Goal: Navigation & Orientation: Find specific page/section

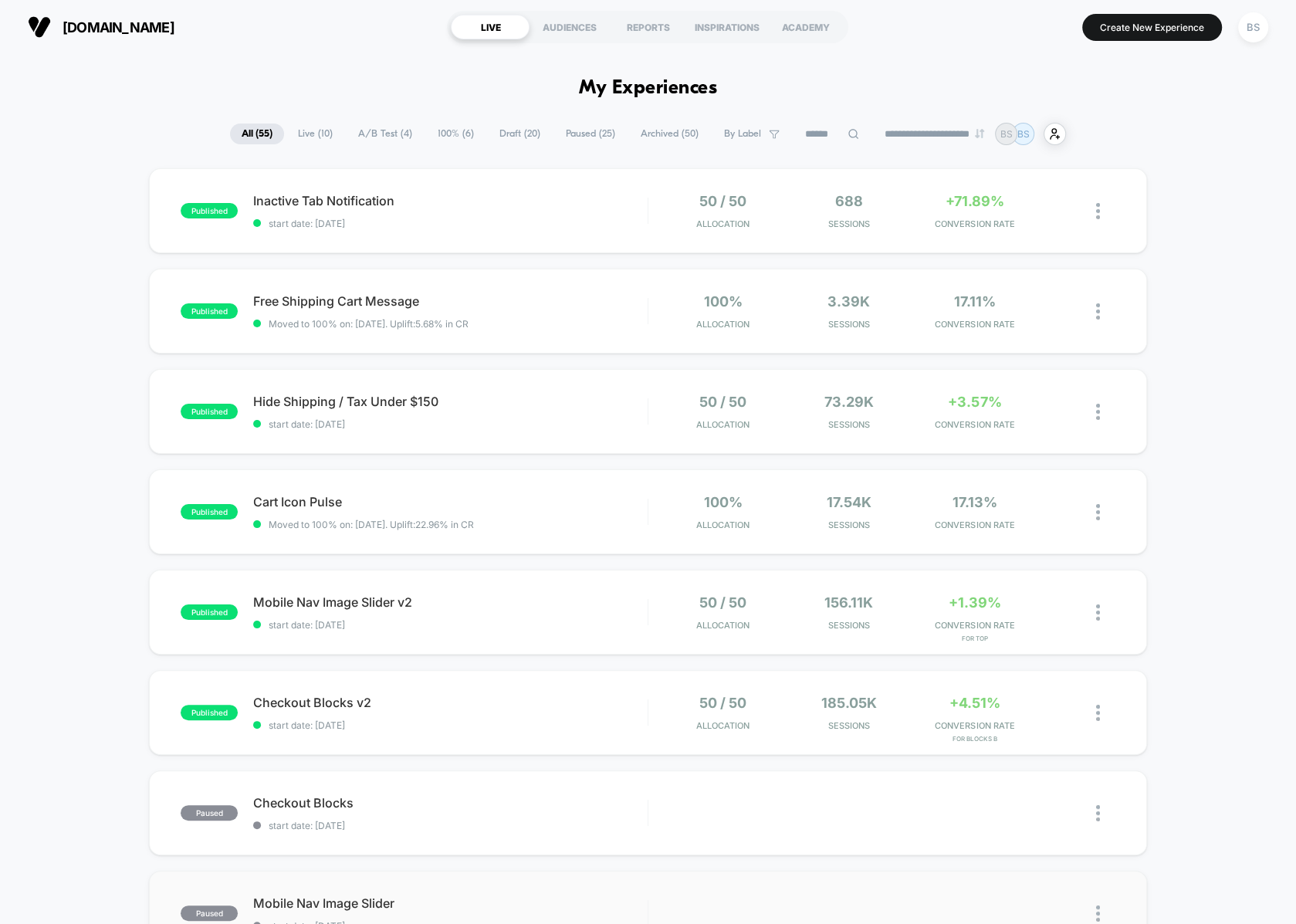
scroll to position [901, 0]
click at [491, 194] on span "Inactive Tab Notification Click to edit experience details" at bounding box center [450, 201] width 394 height 15
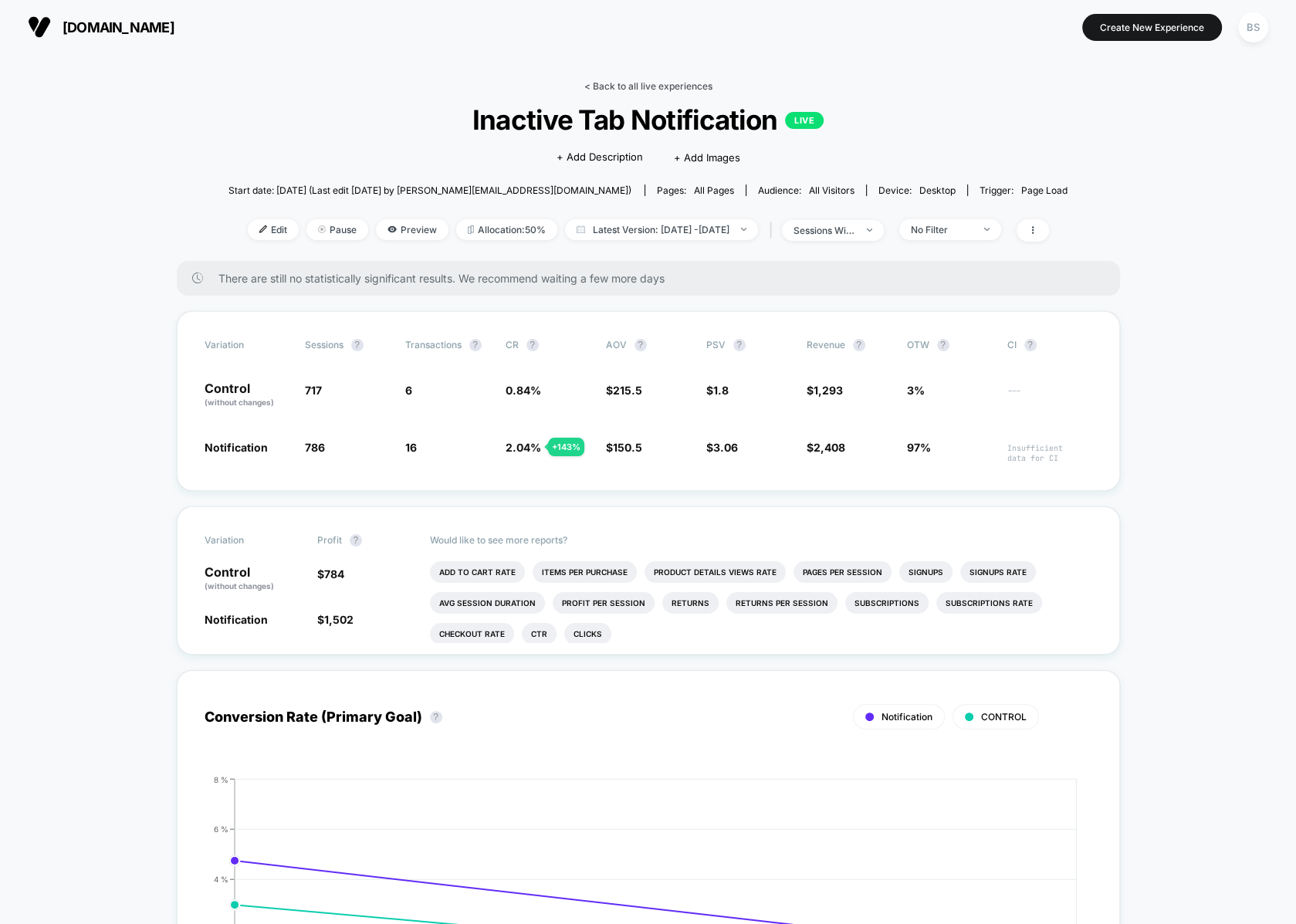
click at [606, 86] on link "< Back to all live experiences" at bounding box center [648, 86] width 128 height 12
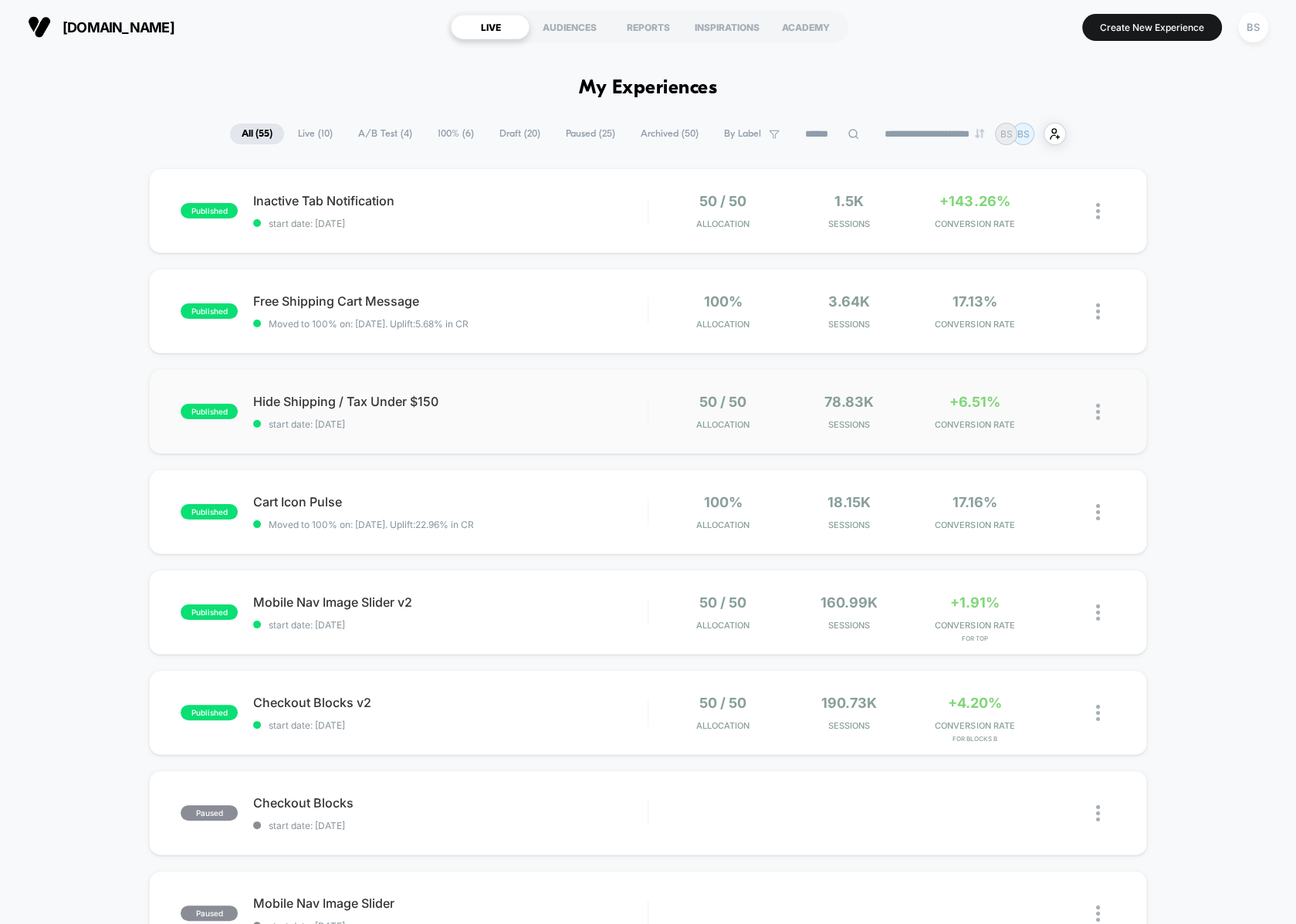
click at [560, 430] on div "published Hide Shipping / Tax Under $150 start date: [DATE] 50 / 50 Allocation …" at bounding box center [647, 411] width 998 height 85
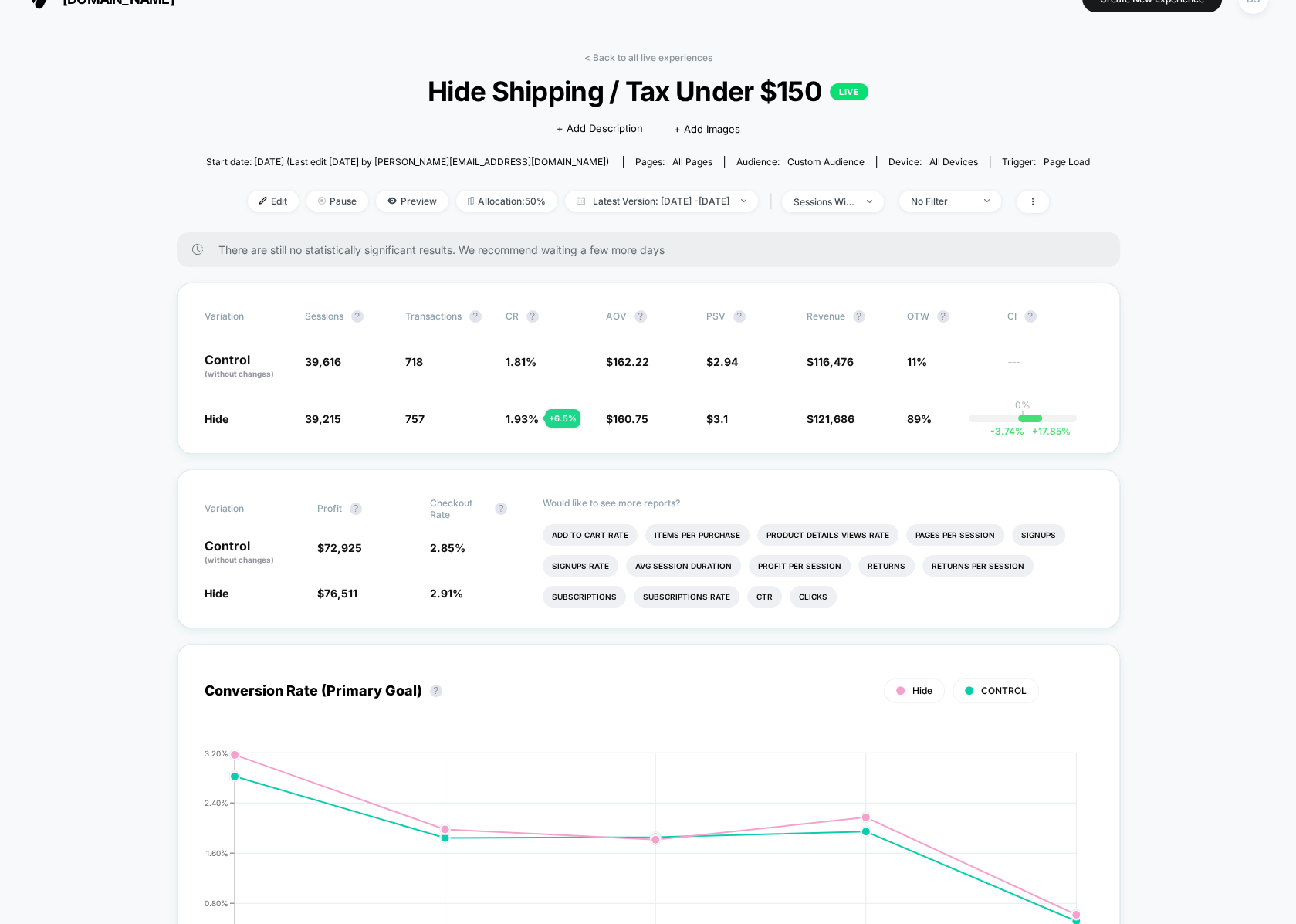
scroll to position [29, 0]
click at [609, 56] on link "< Back to all live experiences" at bounding box center [648, 57] width 128 height 12
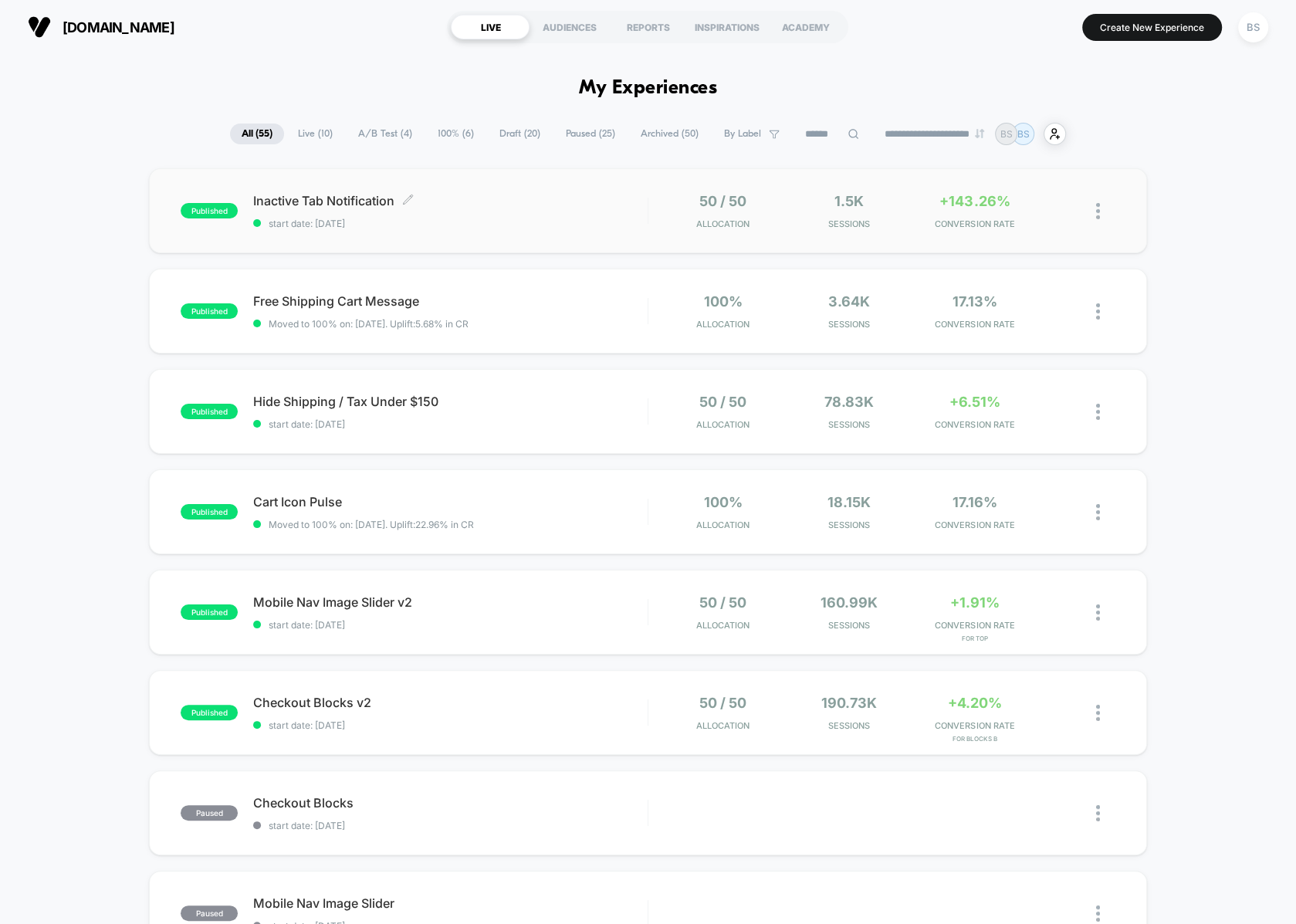
click at [578, 214] on div "Inactive Tab Notification Click to edit experience details Click to edit experi…" at bounding box center [450, 211] width 394 height 37
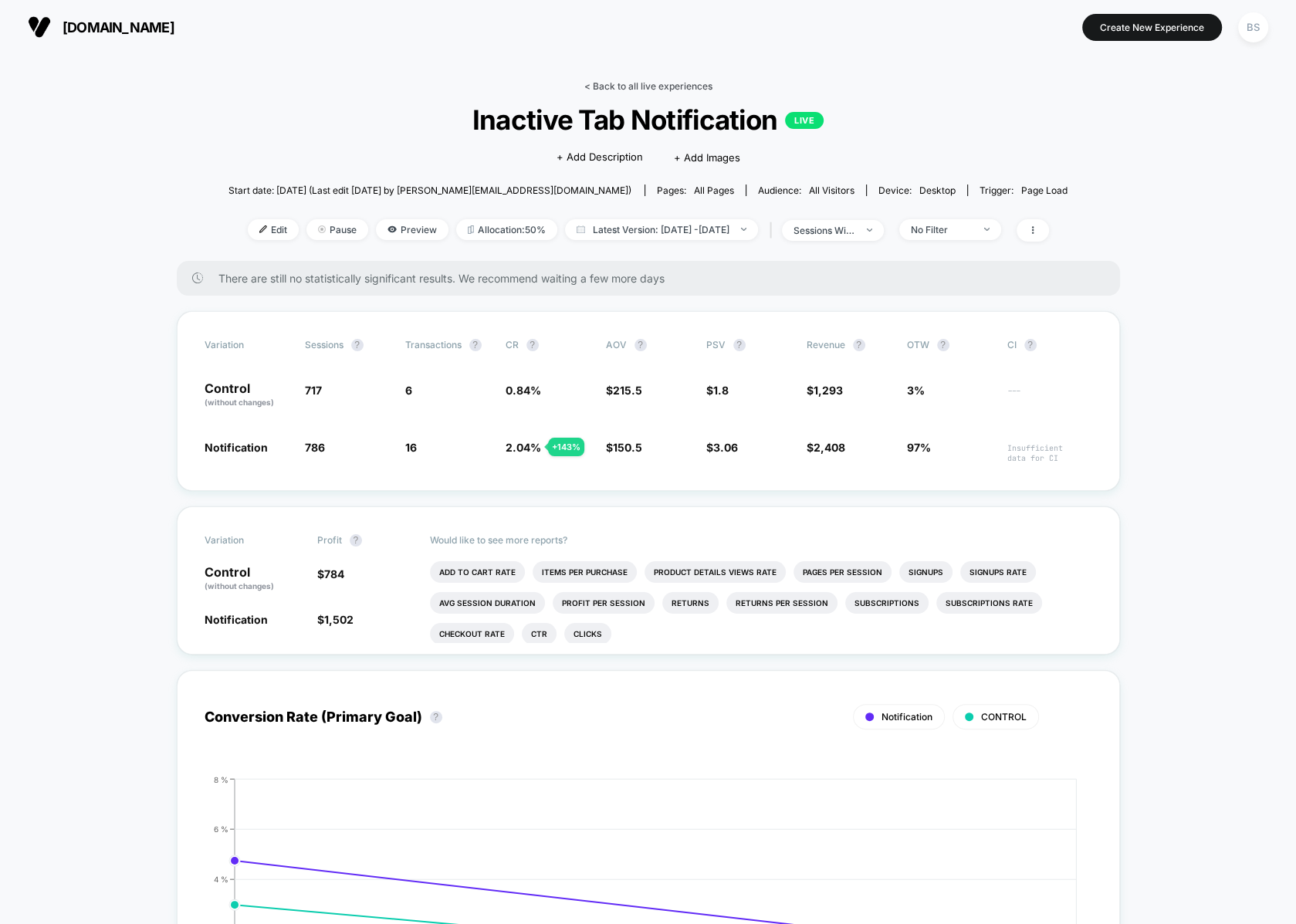
click at [625, 83] on link "< Back to all live experiences" at bounding box center [648, 86] width 128 height 12
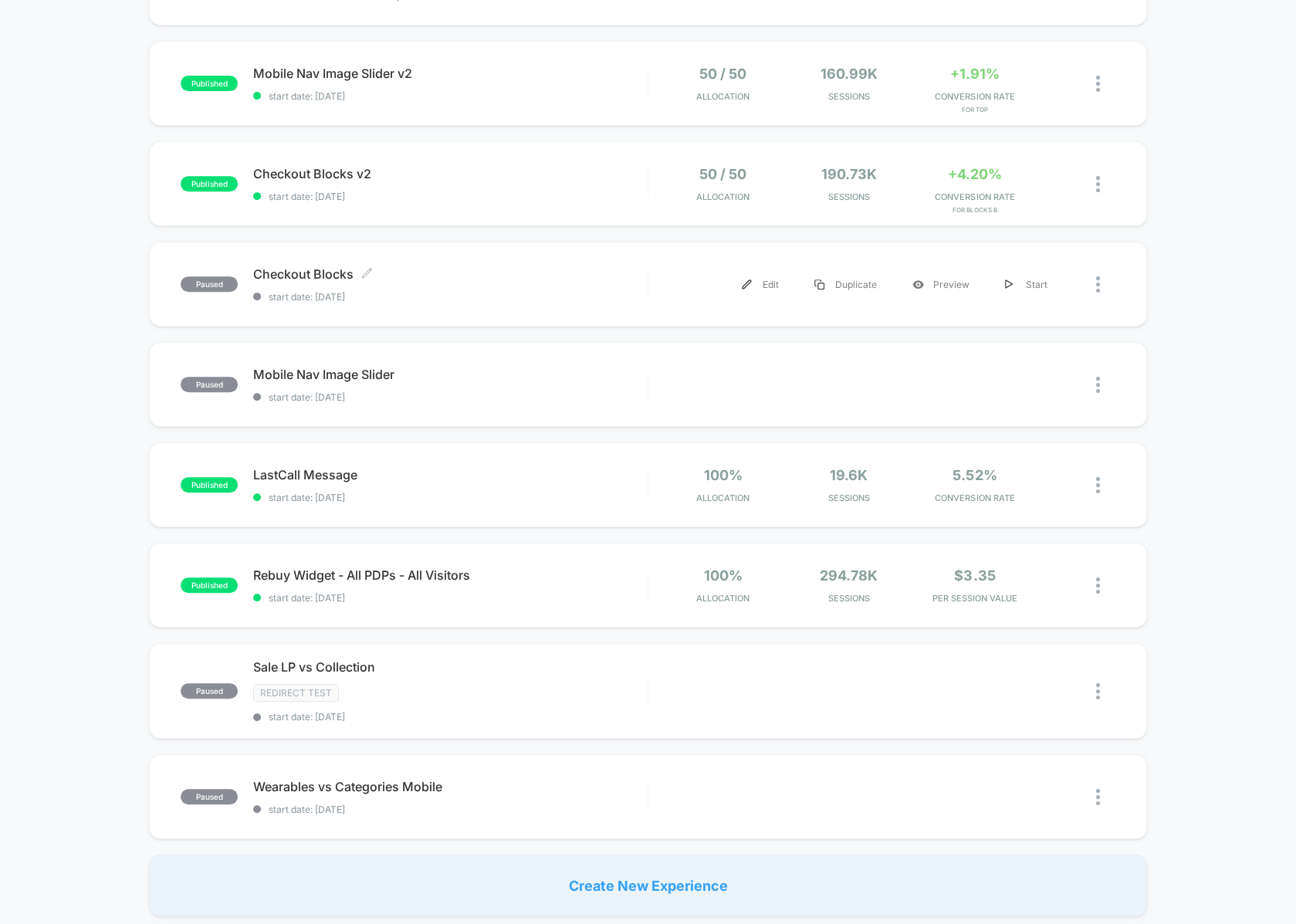
scroll to position [711, 0]
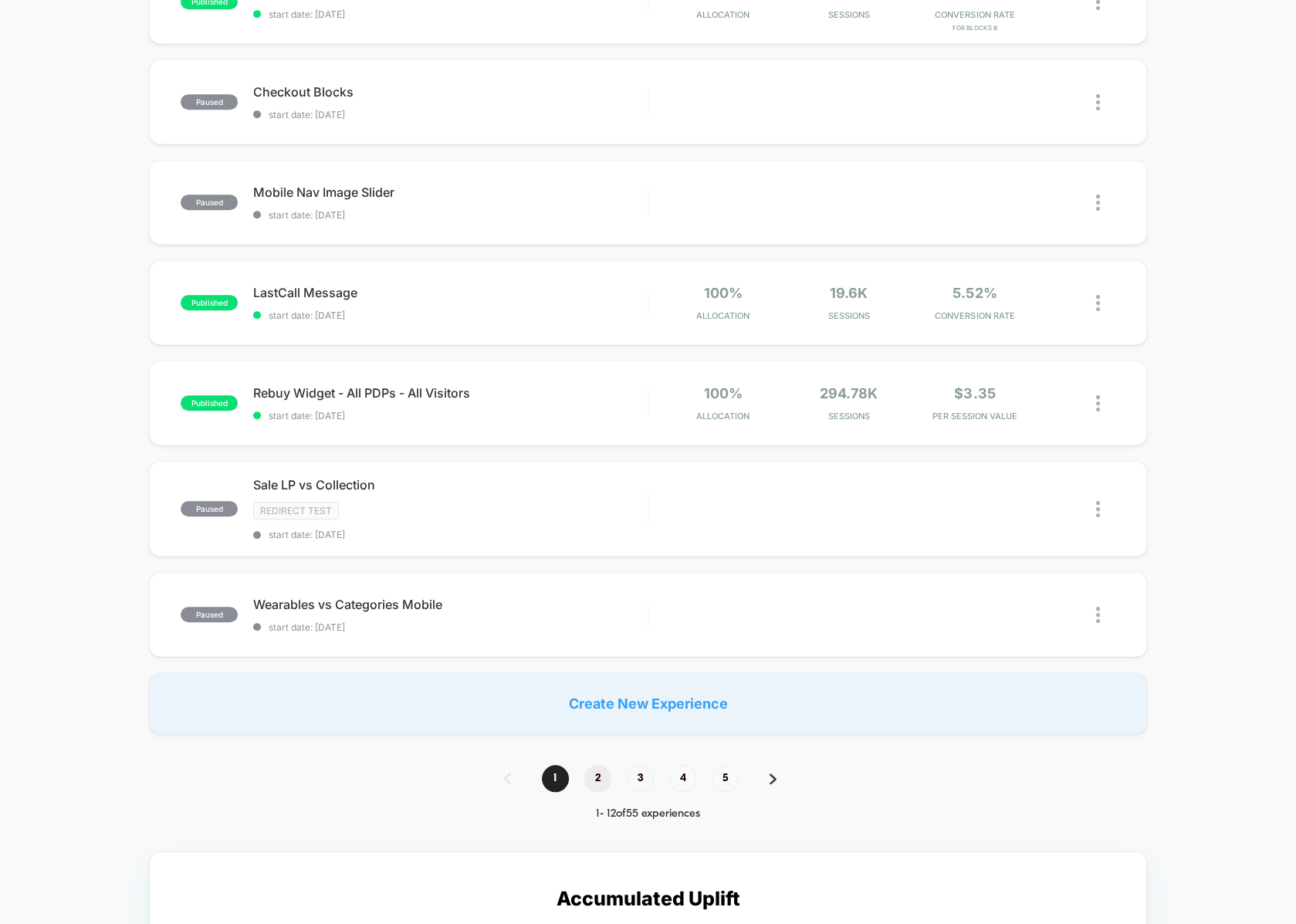
click at [606, 771] on span "2" at bounding box center [598, 778] width 27 height 27
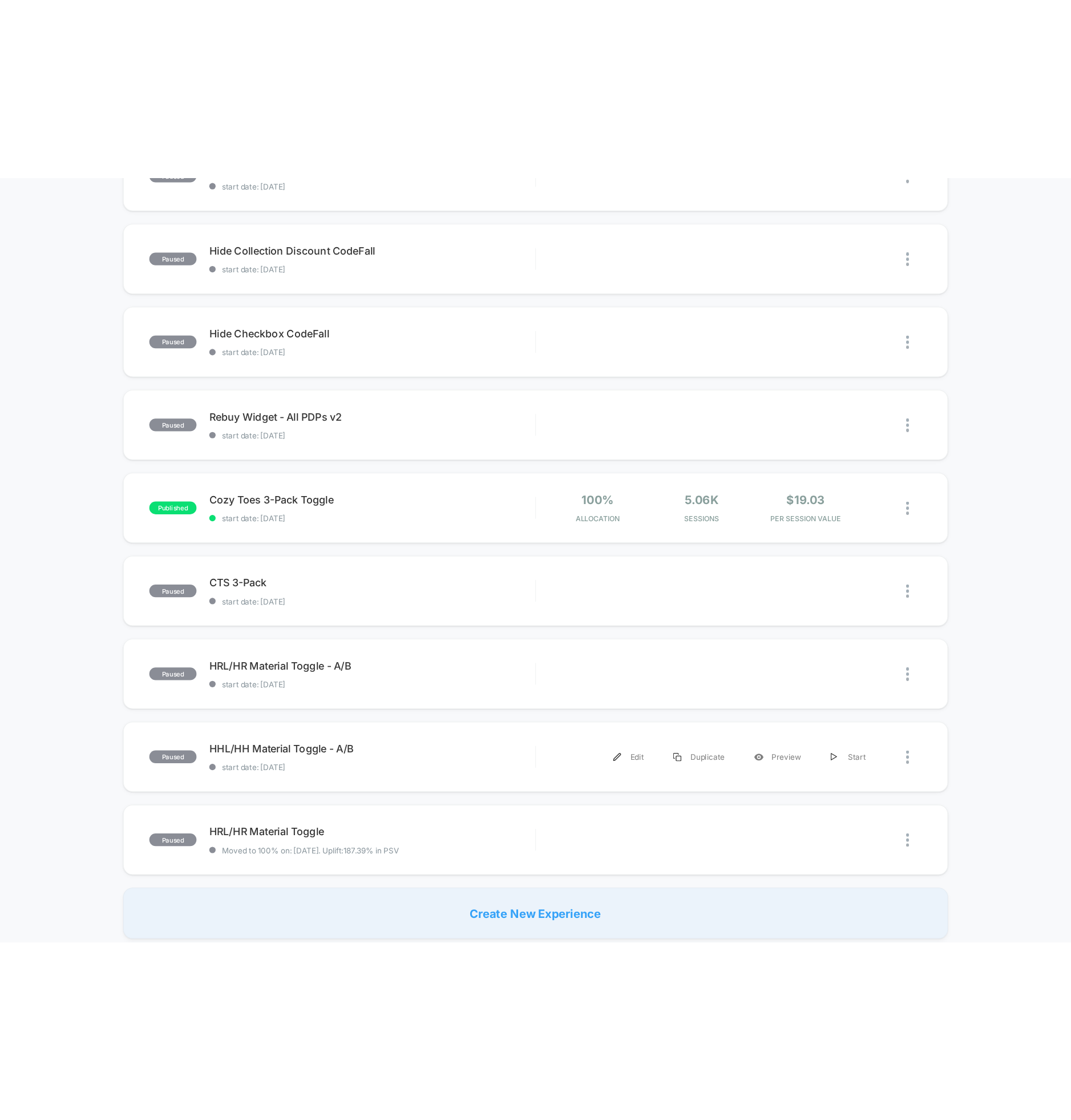
scroll to position [0, 0]
